Goal: Information Seeking & Learning: Learn about a topic

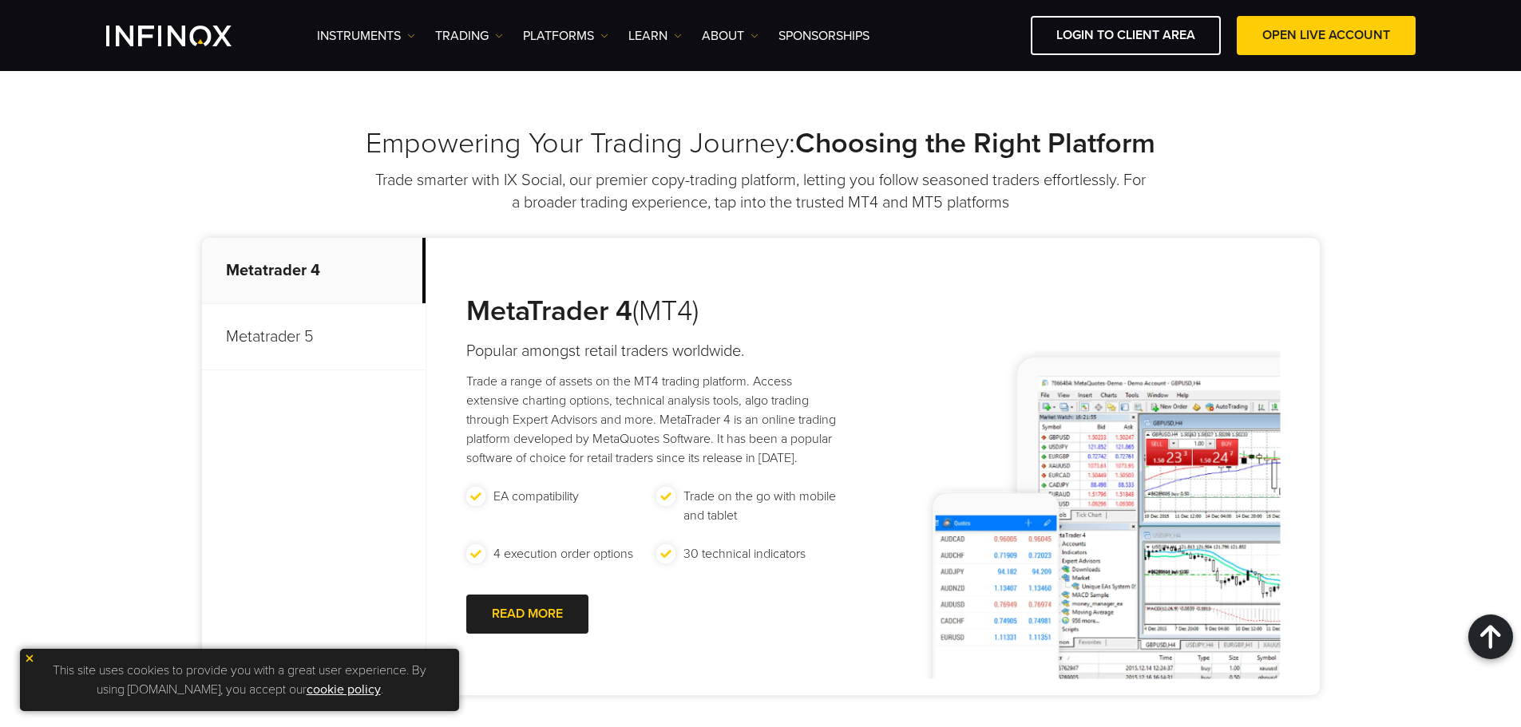
click at [303, 332] on p "Metatrader 5" at bounding box center [314, 337] width 224 height 66
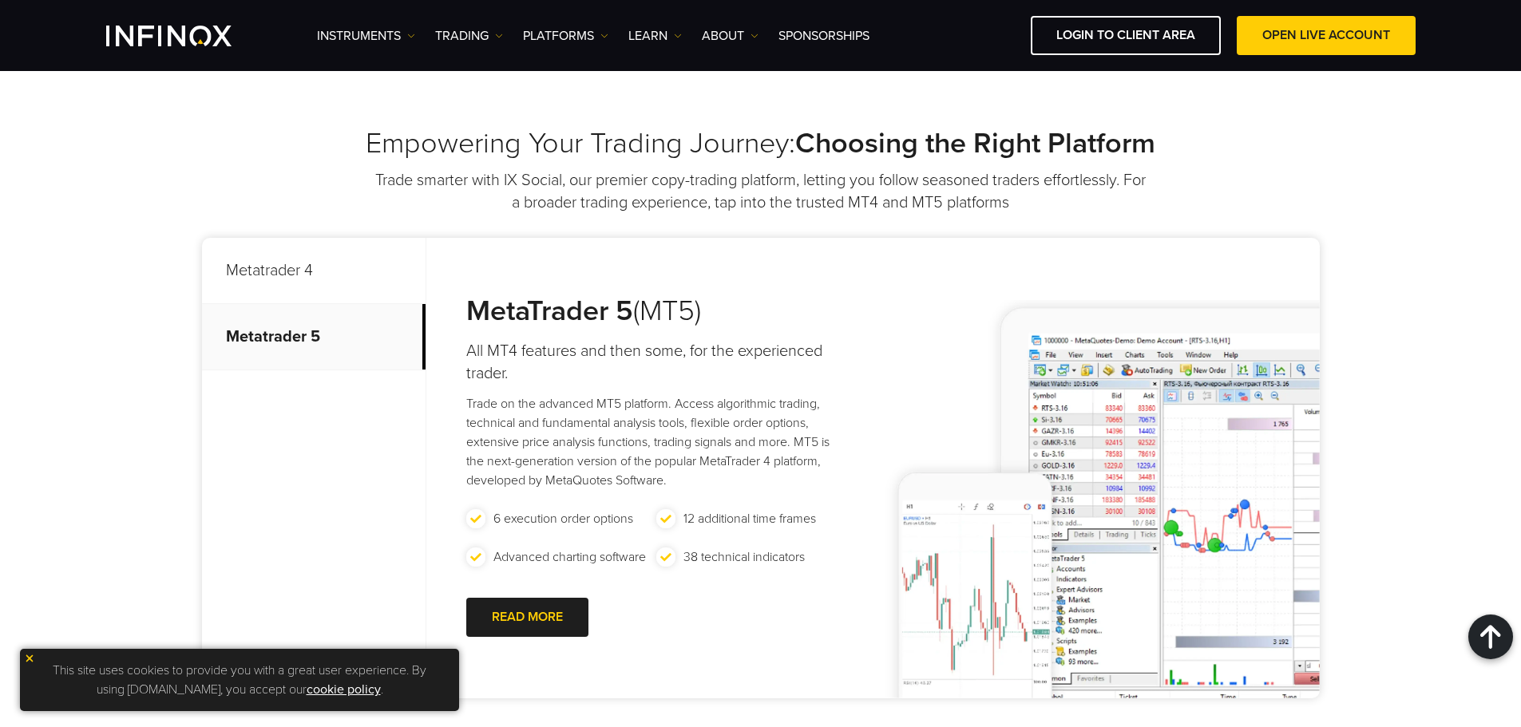
click at [330, 278] on p "Metatrader 4" at bounding box center [314, 271] width 224 height 66
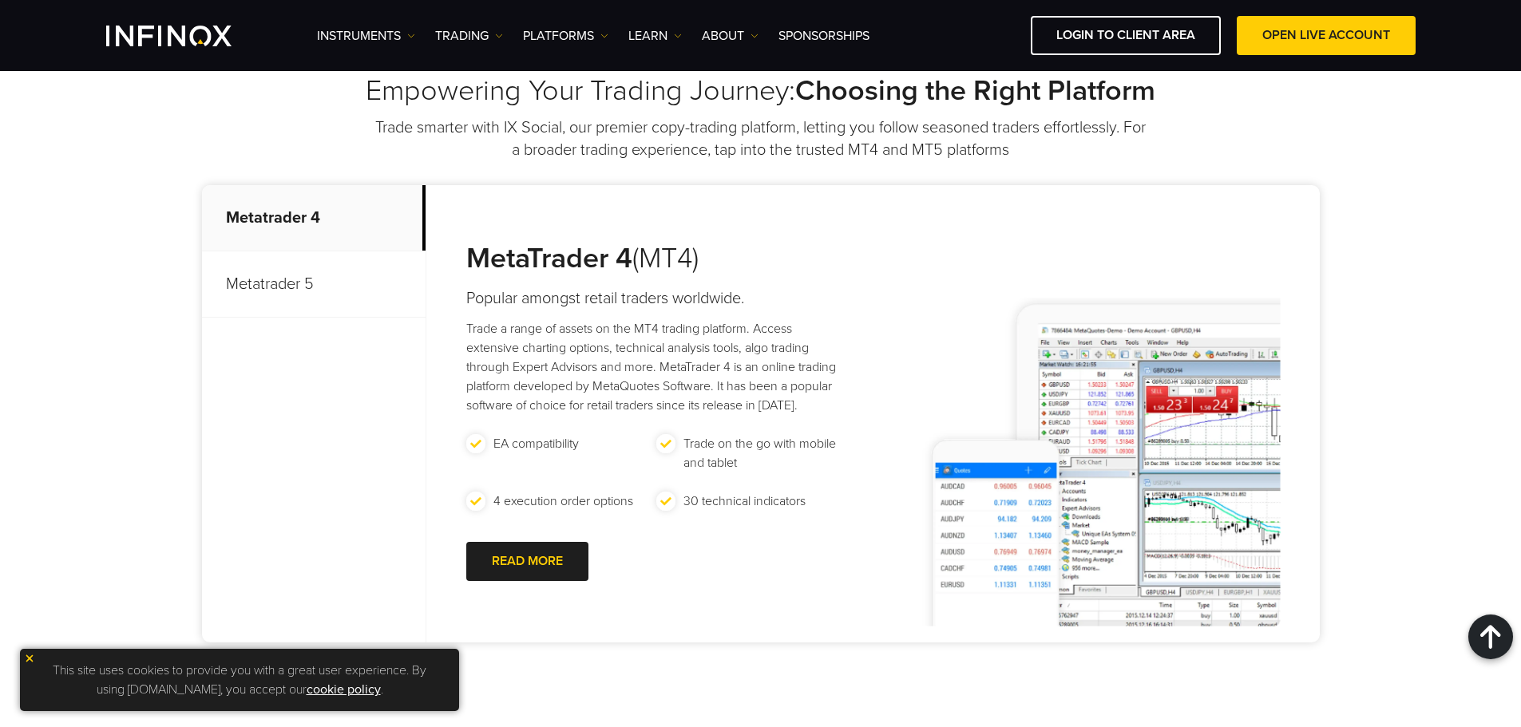
scroll to position [4746, 0]
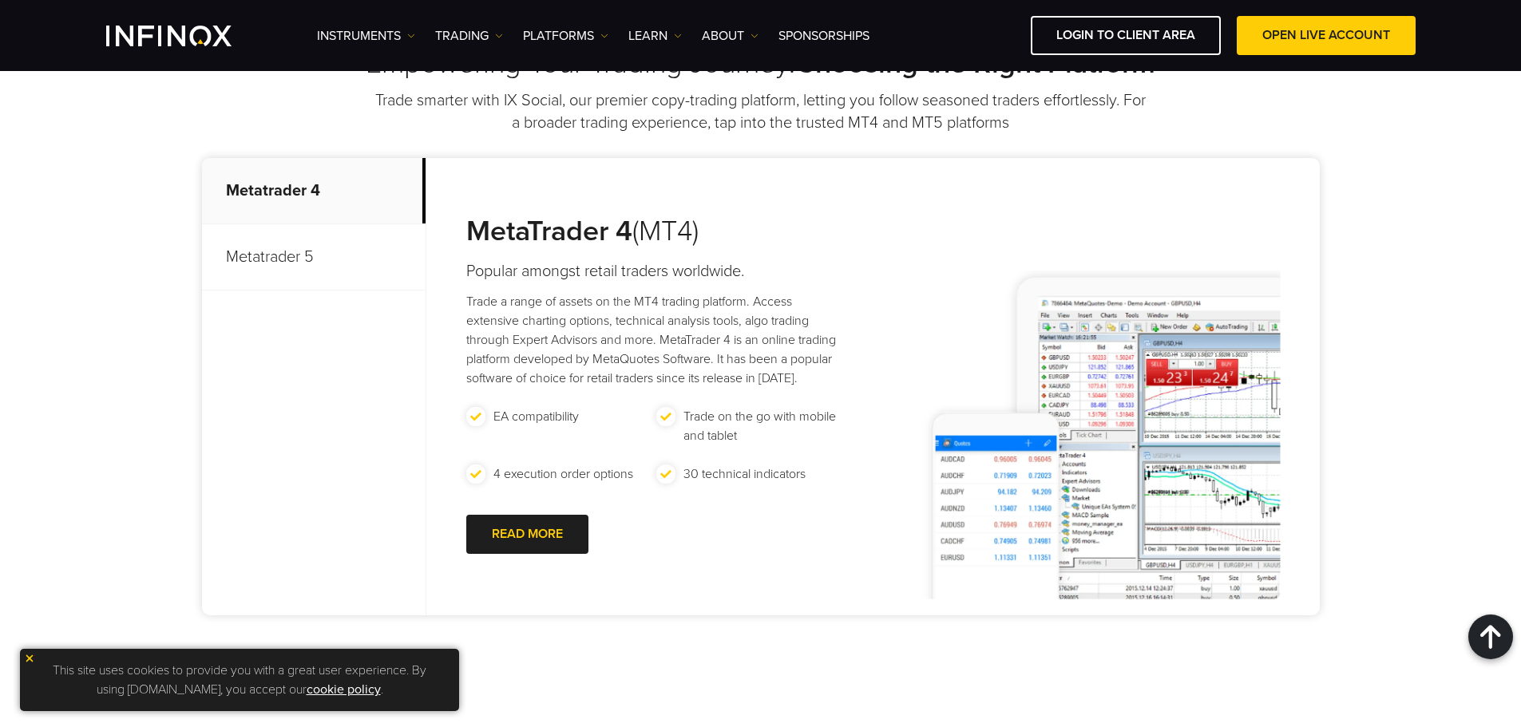
click at [314, 240] on p "Metatrader 5" at bounding box center [314, 257] width 224 height 66
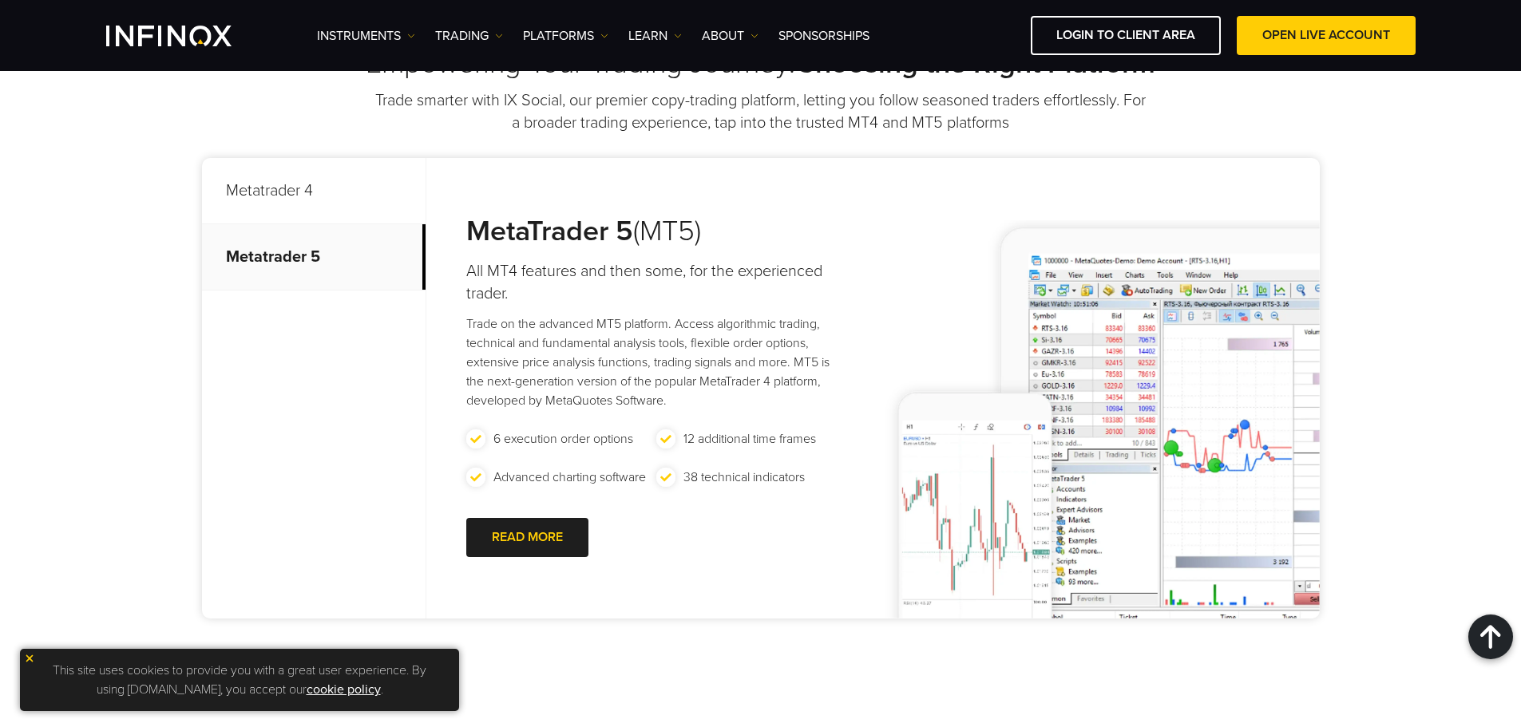
click at [291, 193] on p "Metatrader 4" at bounding box center [314, 191] width 224 height 66
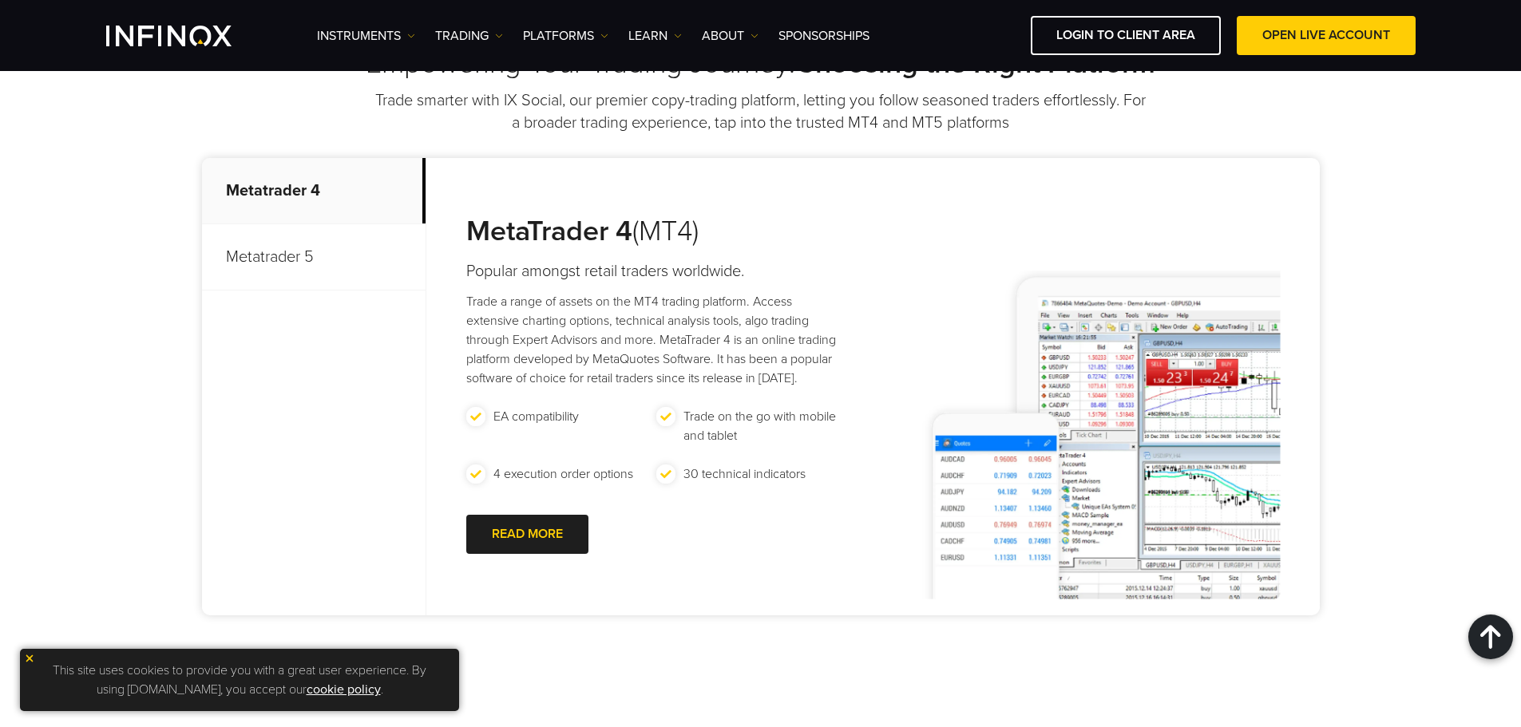
click at [278, 245] on p "Metatrader 5" at bounding box center [314, 257] width 224 height 66
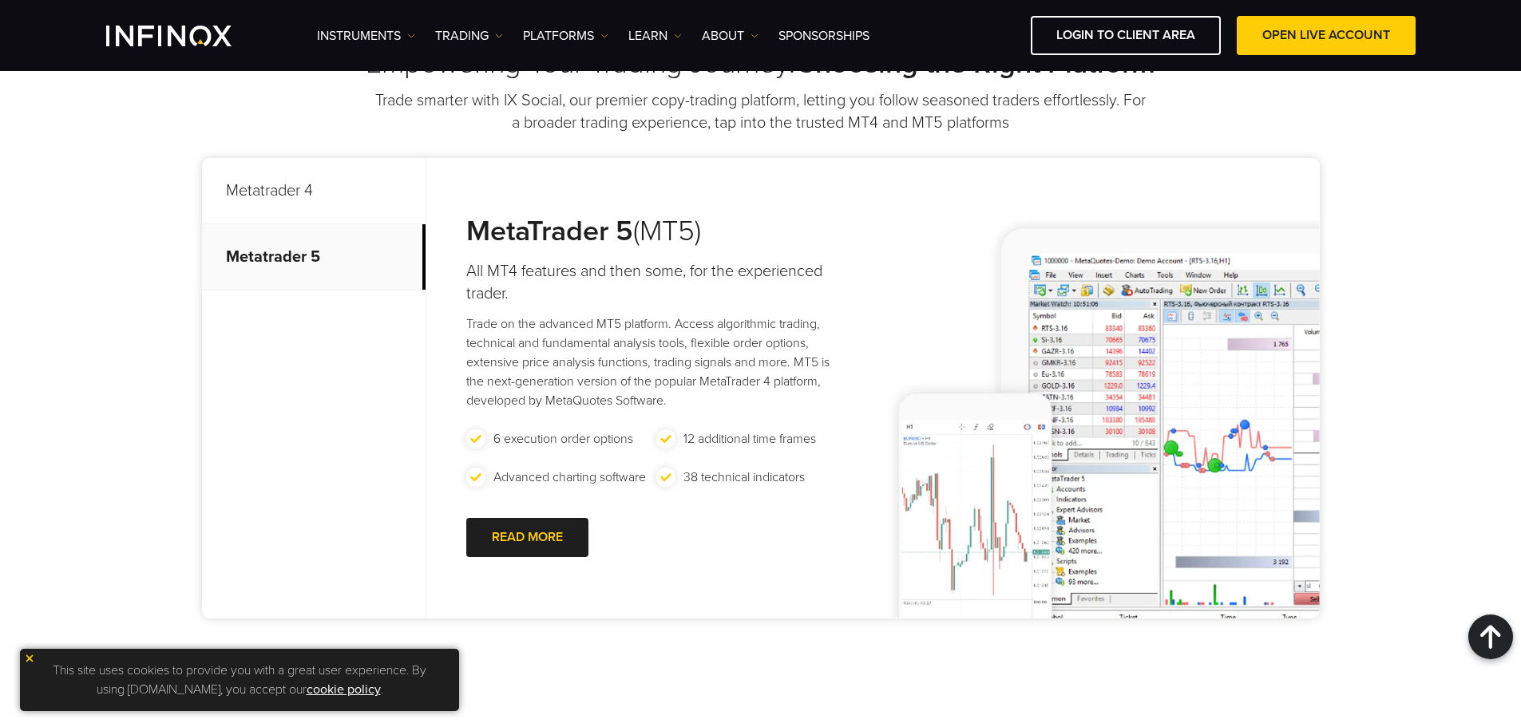
click at [283, 212] on p "Metatrader 4" at bounding box center [314, 191] width 224 height 66
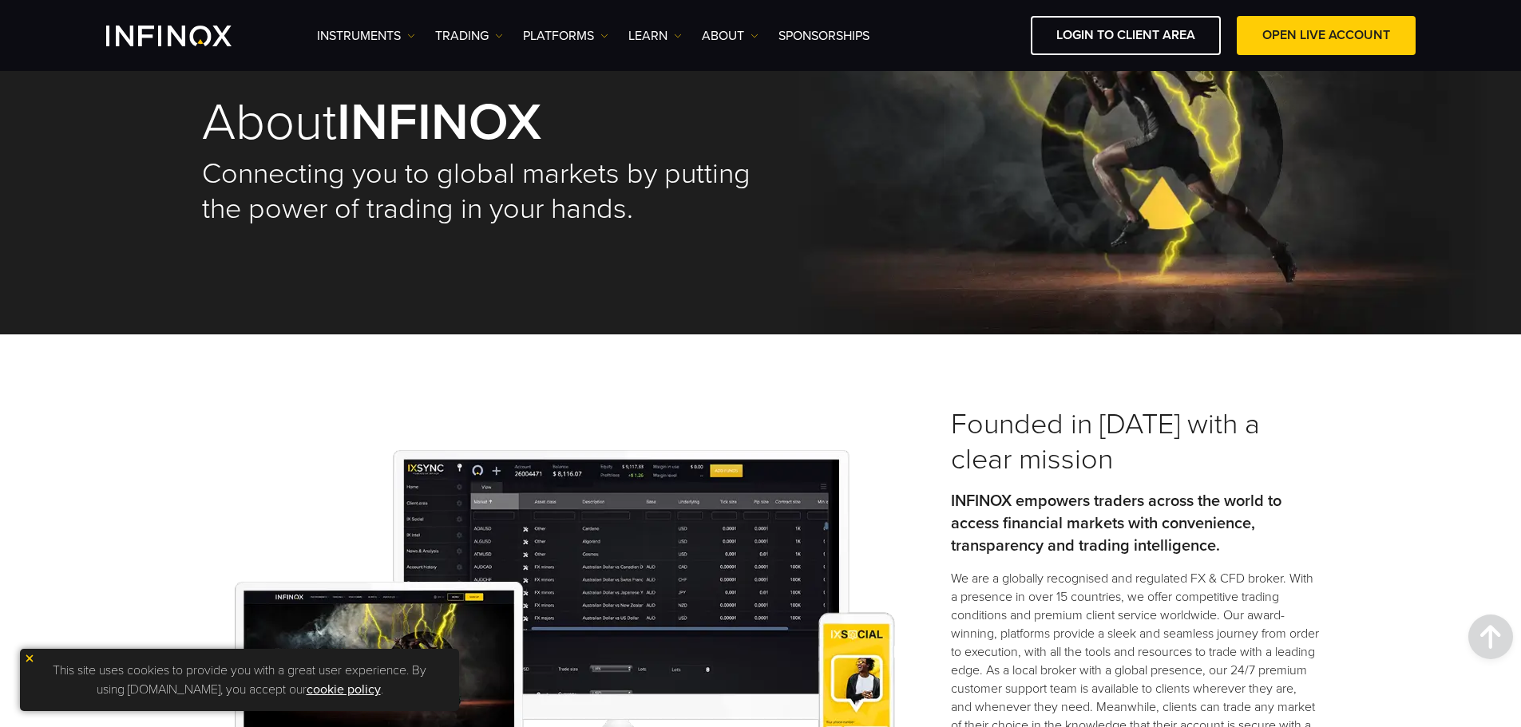
scroll to position [0, 0]
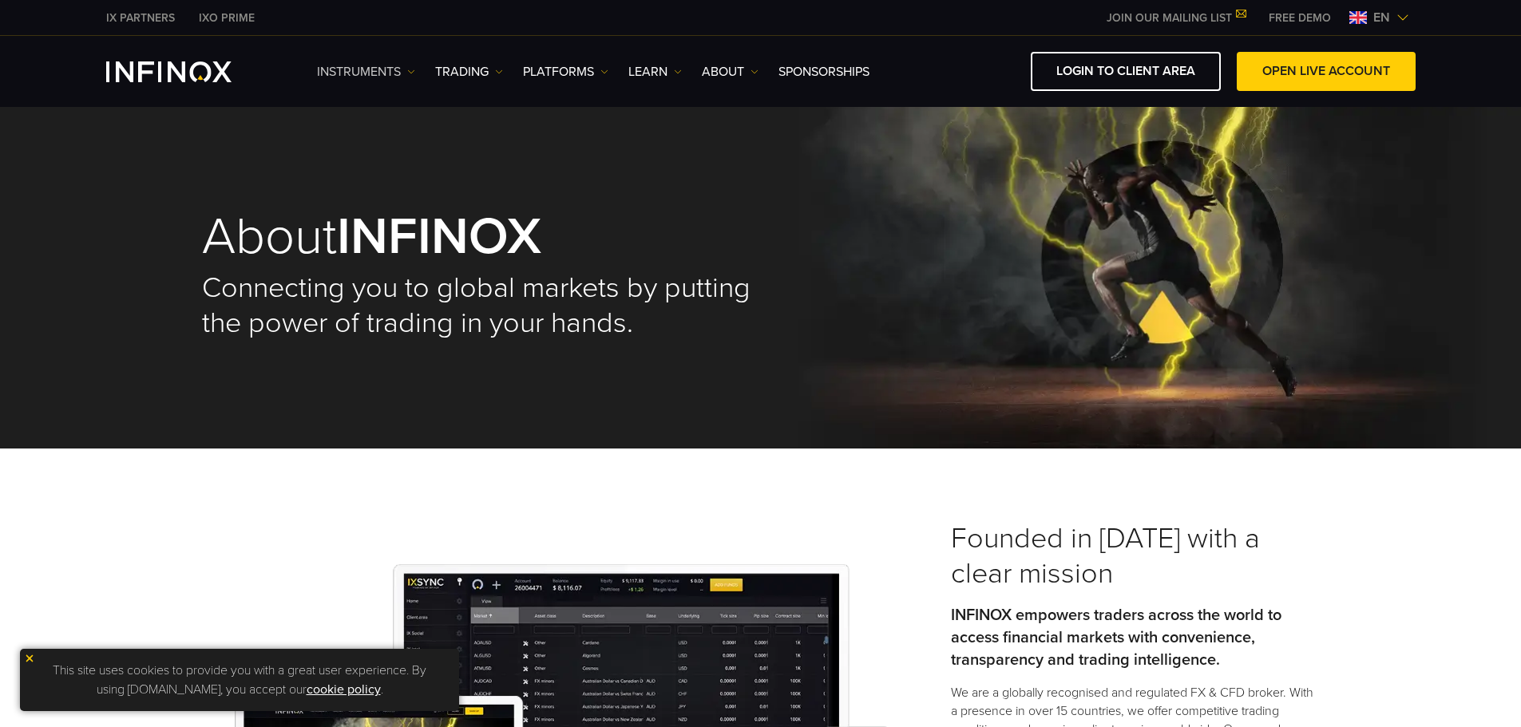
click at [391, 76] on link "Instruments" at bounding box center [366, 71] width 98 height 19
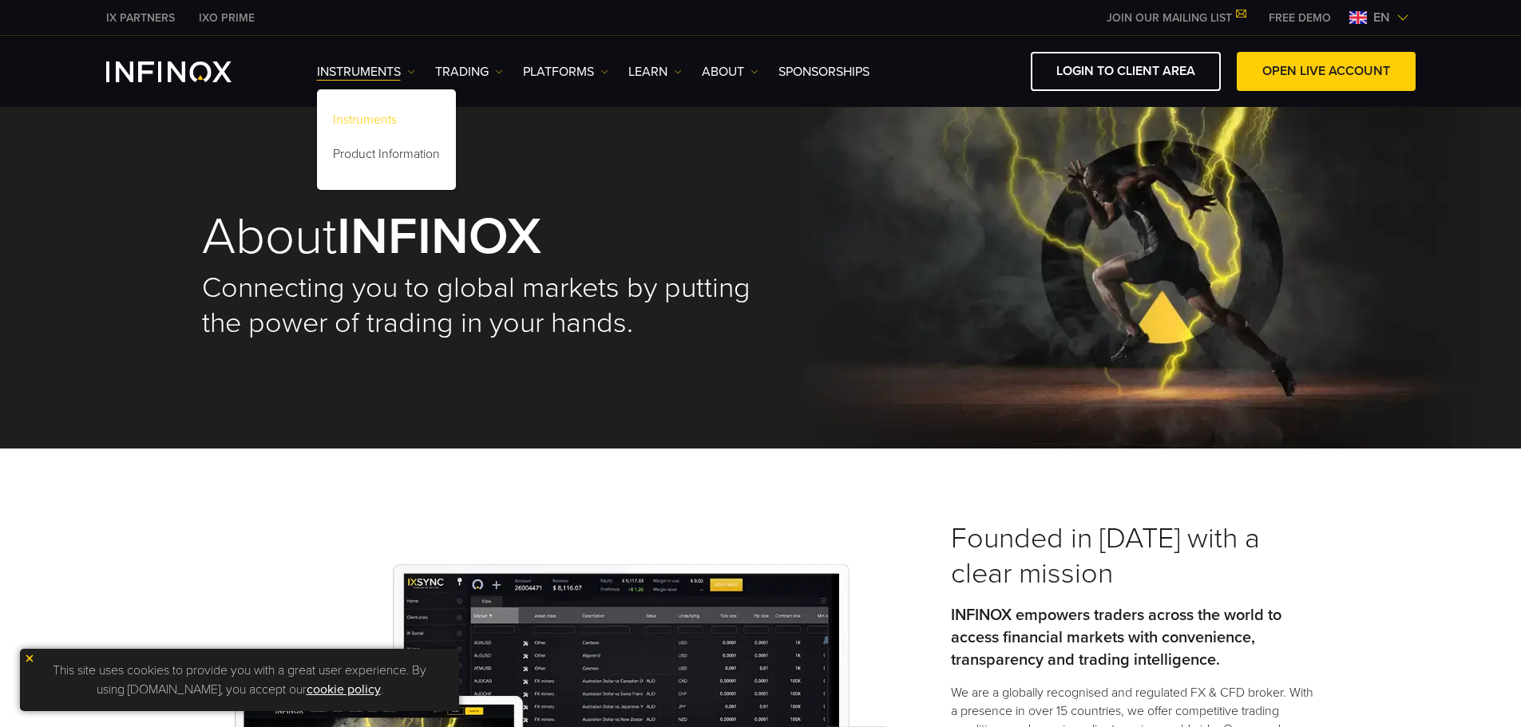
click at [413, 121] on link "Instruments" at bounding box center [386, 122] width 139 height 34
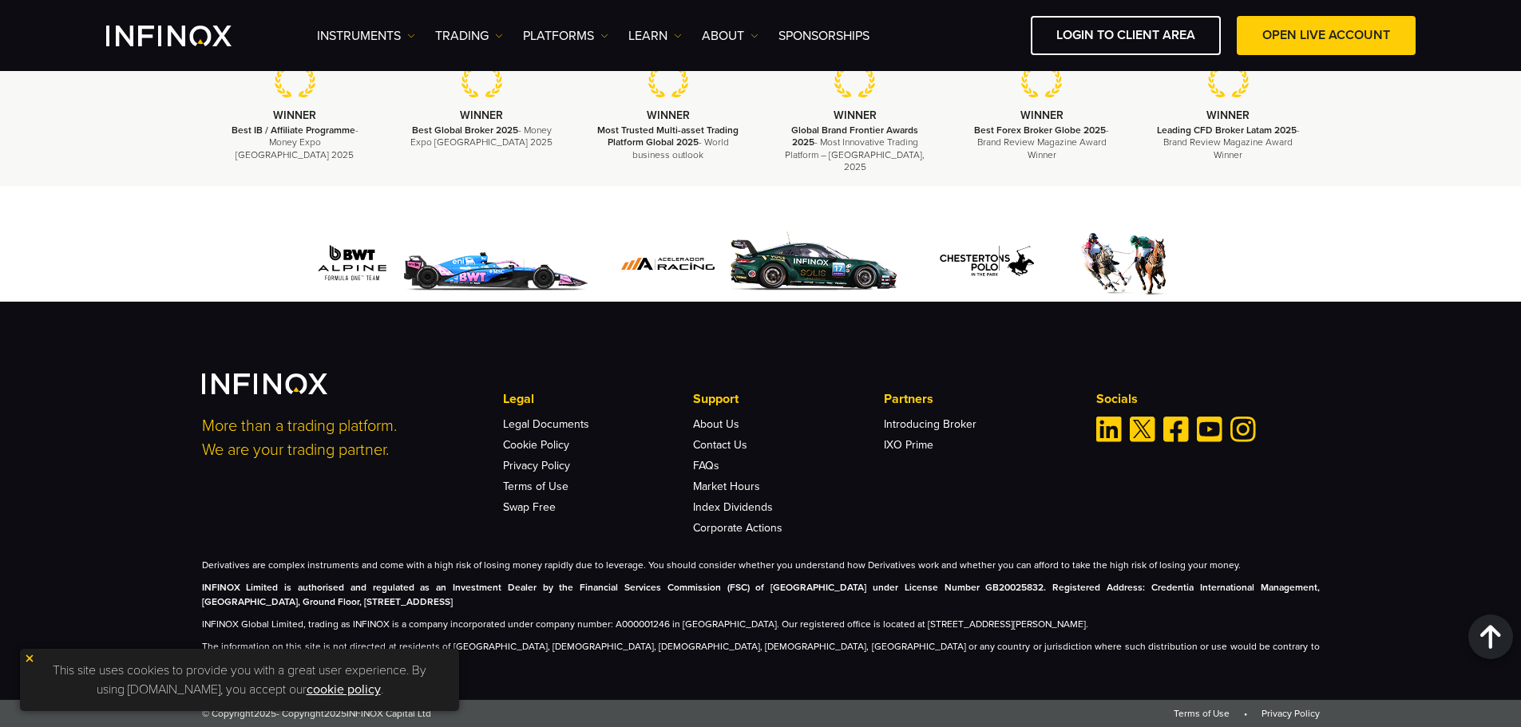
scroll to position [2310, 0]
